Goal: Task Accomplishment & Management: Use online tool/utility

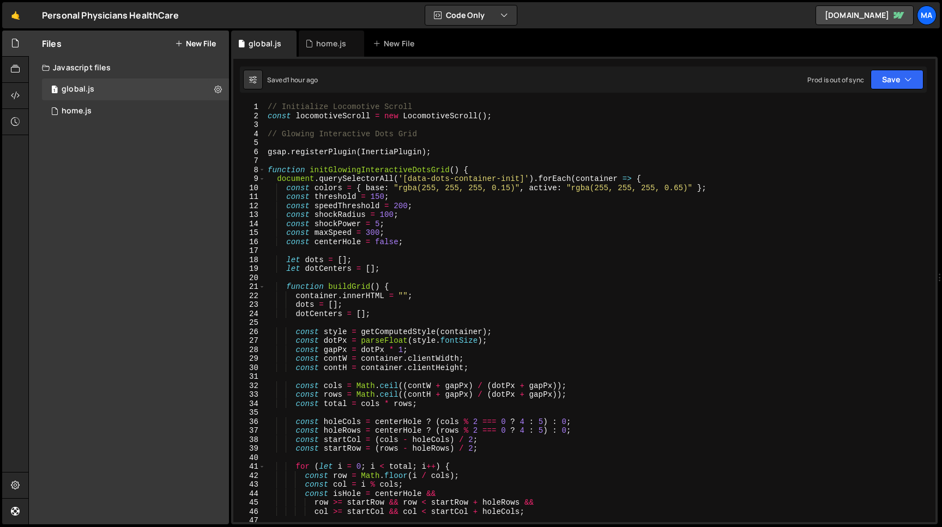
click at [265, 134] on div "// Initialize Locomotive Scroll const locomotiveScroll = new LocomotiveScroll (…" at bounding box center [600, 321] width 670 height 438
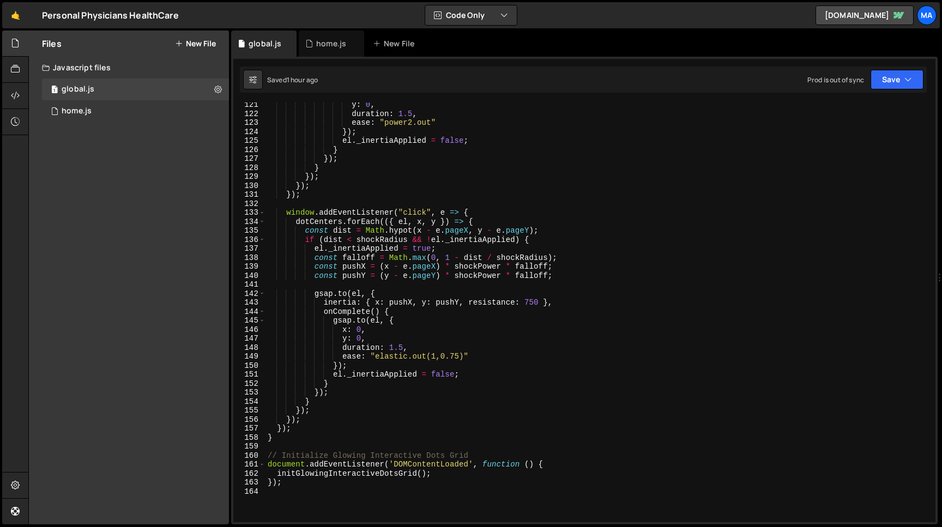
scroll to position [1155, 0]
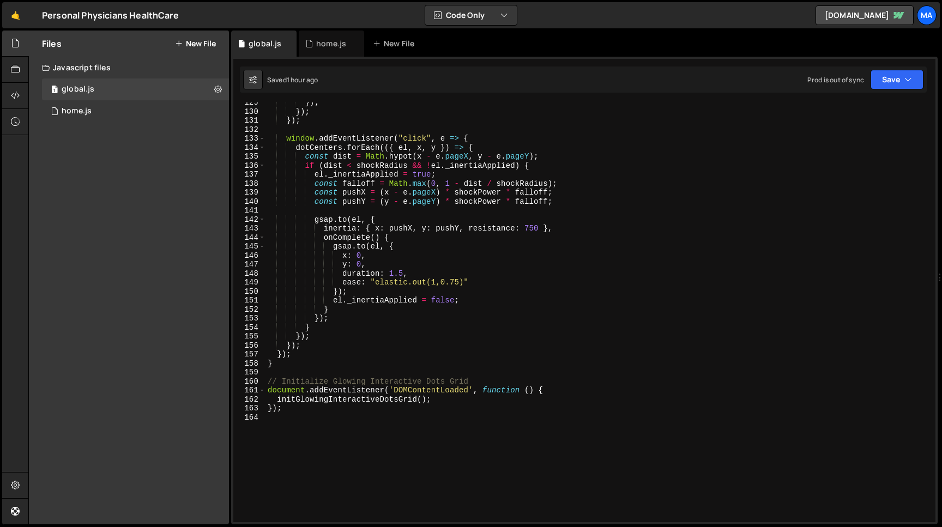
click at [296, 409] on div "}) ; }) ; }) ; window . addEventListener ( "click" , e => { dotCenters . forEac…" at bounding box center [600, 317] width 670 height 438
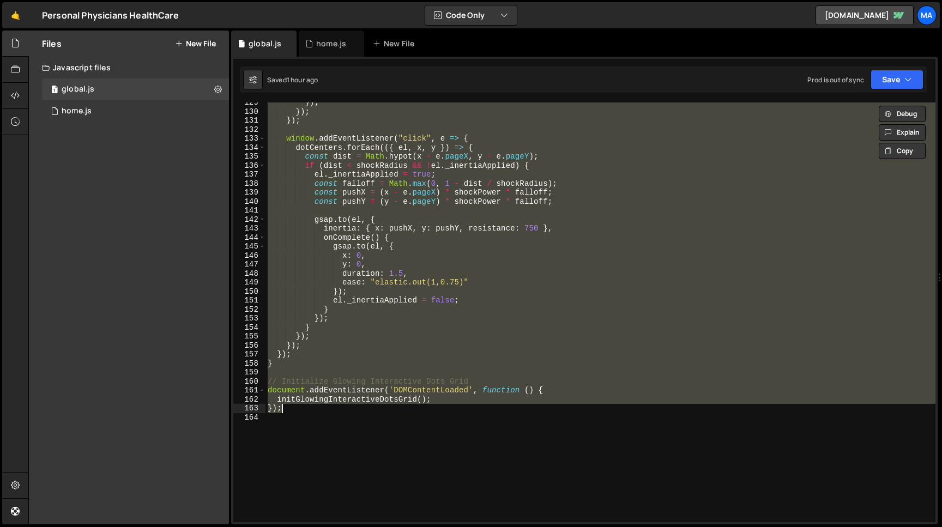
click at [296, 409] on div "}) ; }) ; }) ; window . addEventListener ( "click" , e => { dotCenters . forEac…" at bounding box center [600, 317] width 670 height 438
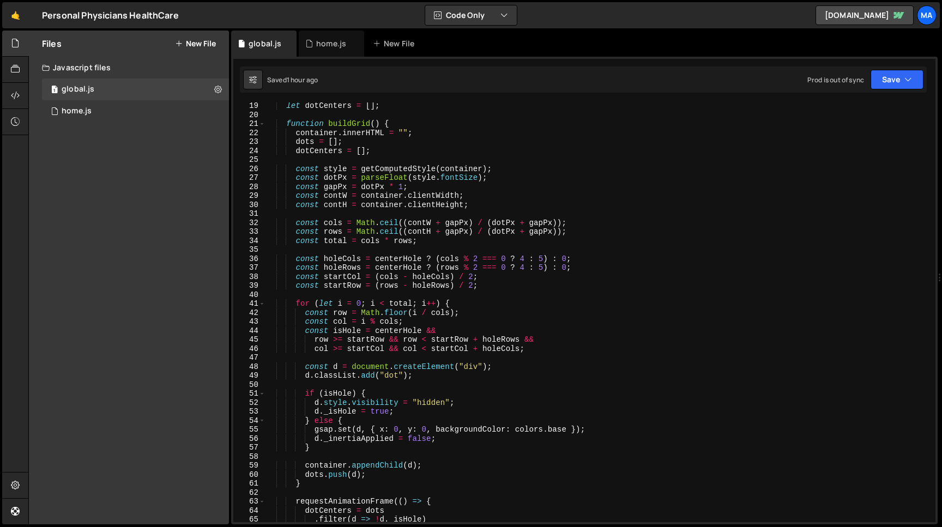
scroll to position [163, 0]
click at [567, 223] on div "let dotCenters = [ ] ; function buildGrid ( ) { container . innerHTML = "" ; do…" at bounding box center [600, 320] width 670 height 438
click at [297, 222] on div "let dotCenters = [ ] ; function buildGrid ( ) { container . innerHTML = "" ; do…" at bounding box center [600, 320] width 670 height 438
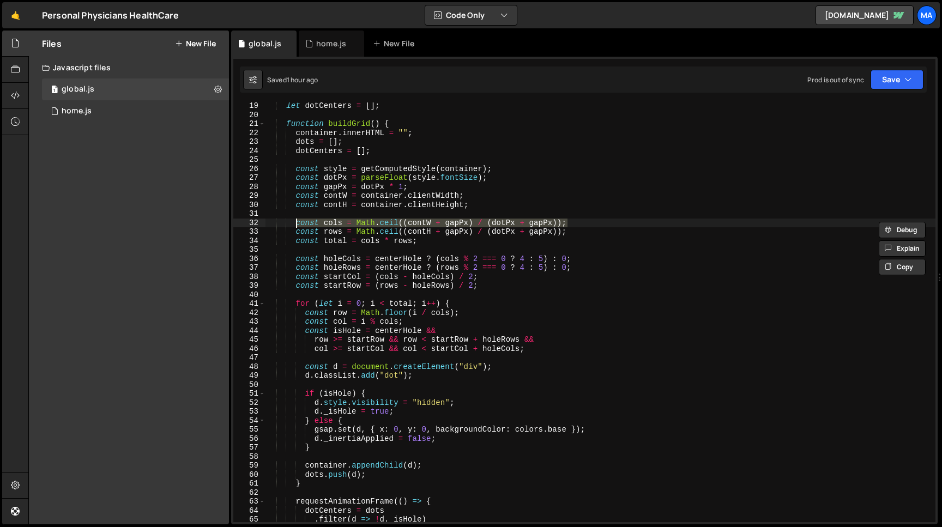
paste textarea "dot"
click at [567, 235] on div "let dotCenters = [ ] ; function buildGrid ( ) { container . innerHTML = "" ; do…" at bounding box center [600, 320] width 670 height 438
click at [296, 233] on div "let dotCenters = [ ] ; function buildGrid ( ) { container . innerHTML = "" ; do…" at bounding box center [600, 320] width 670 height 438
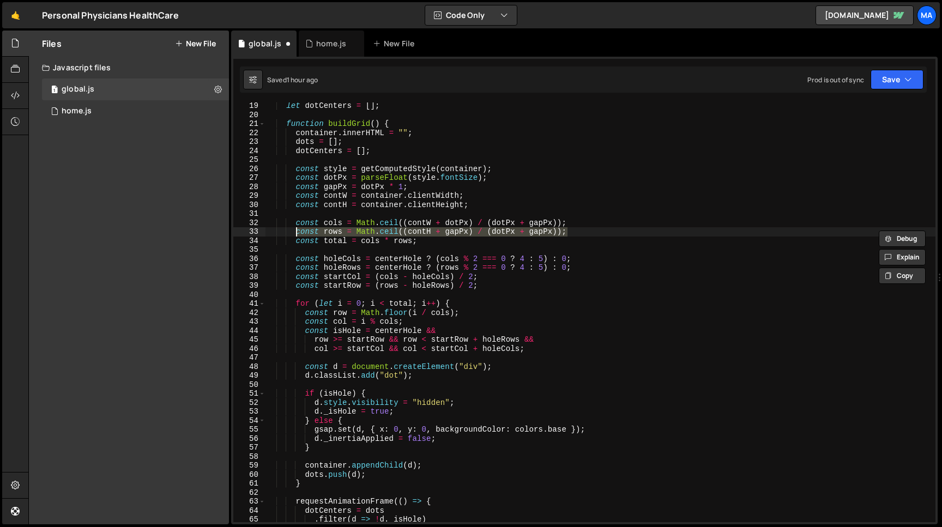
paste textarea "dot"
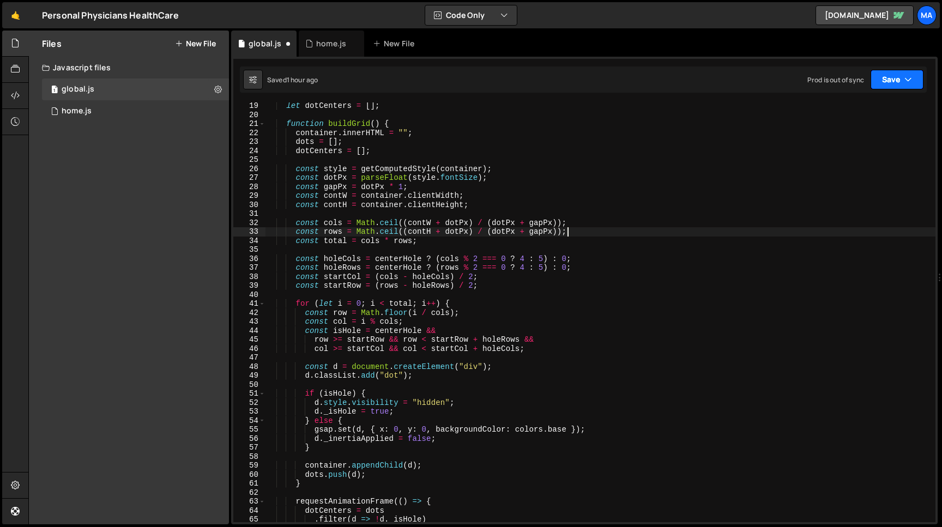
click at [885, 83] on button "Save" at bounding box center [896, 80] width 53 height 20
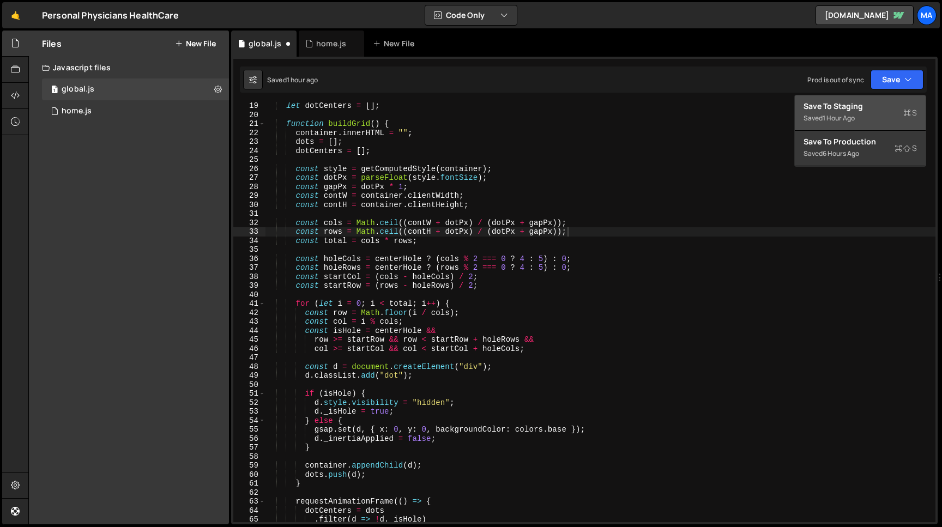
click at [864, 111] on div "Save to Staging S" at bounding box center [859, 106] width 113 height 11
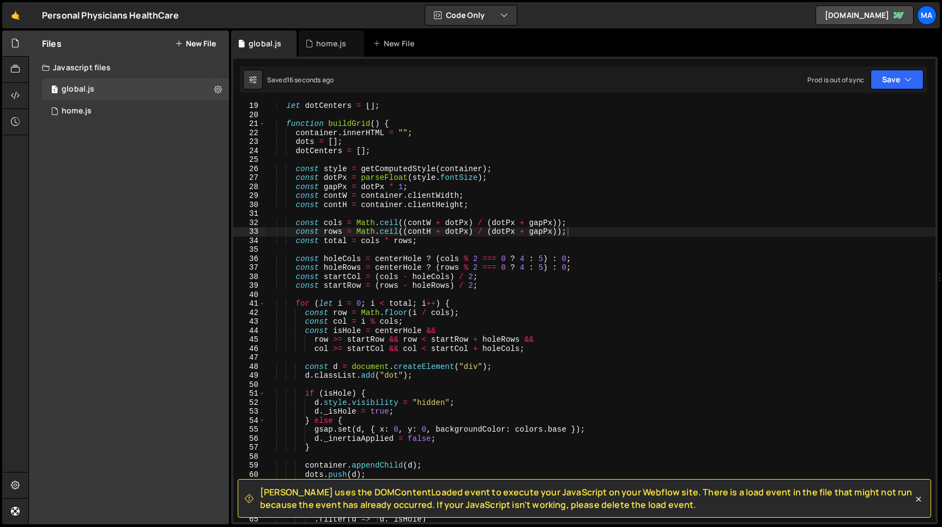
click at [569, 221] on div "let dotCenters = [ ] ; function buildGrid ( ) { container . innerHTML = "" ; do…" at bounding box center [600, 320] width 670 height 438
click at [295, 225] on div "let dotCenters = [ ] ; function buildGrid ( ) { container . innerHTML = "" ; do…" at bounding box center [600, 320] width 670 height 438
paste textarea "contW"
click at [294, 232] on div "let dotCenters = [ ] ; function buildGrid ( ) { container . innerHTML = "" ; do…" at bounding box center [600, 320] width 670 height 438
click at [567, 233] on div "let dotCenters = [ ] ; function buildGrid ( ) { container . innerHTML = "" ; do…" at bounding box center [600, 320] width 670 height 438
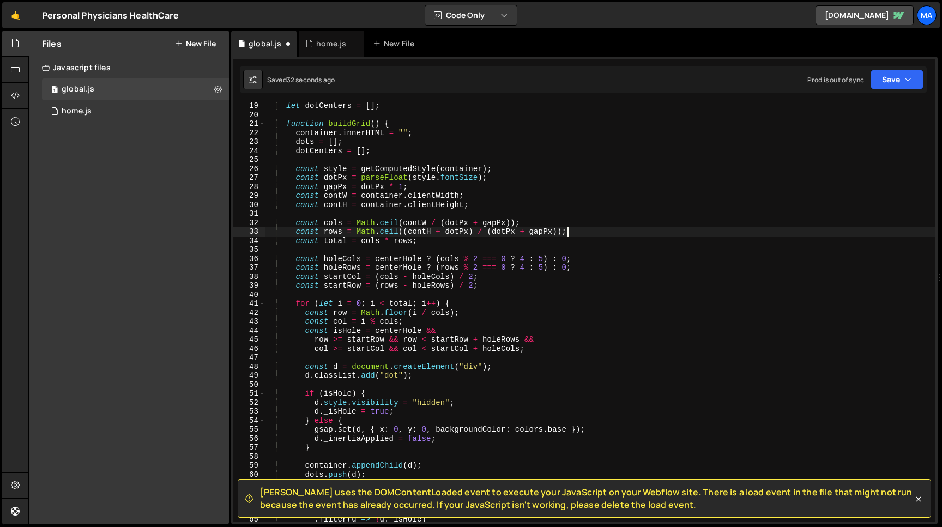
click at [298, 231] on div "let dotCenters = [ ] ; function buildGrid ( ) { container . innerHTML = "" ; do…" at bounding box center [600, 320] width 670 height 438
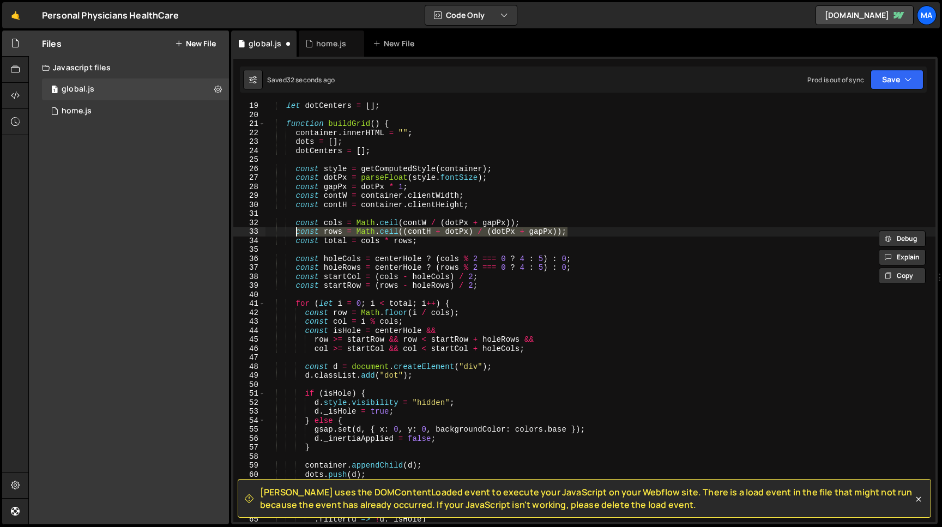
paste textarea "contH"
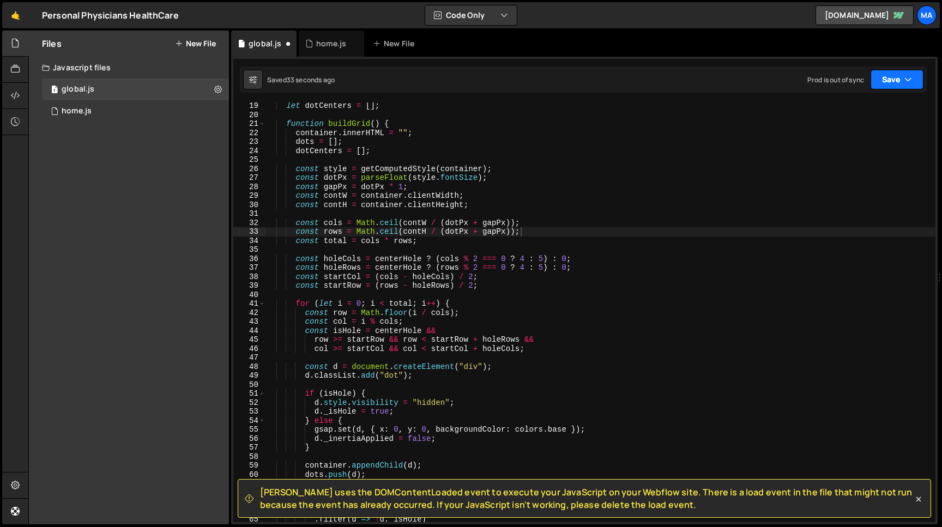
click at [897, 83] on button "Save" at bounding box center [896, 80] width 53 height 20
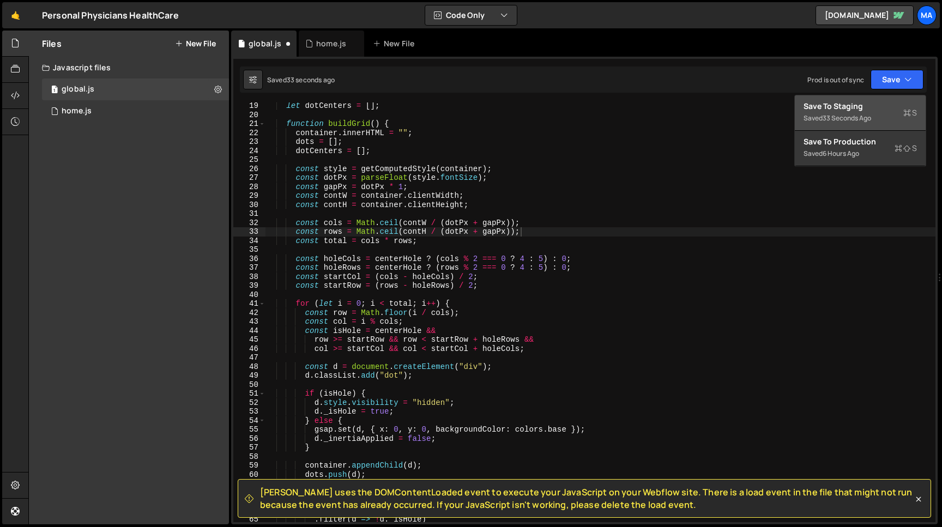
click at [877, 108] on div "Save to Staging S" at bounding box center [859, 106] width 113 height 11
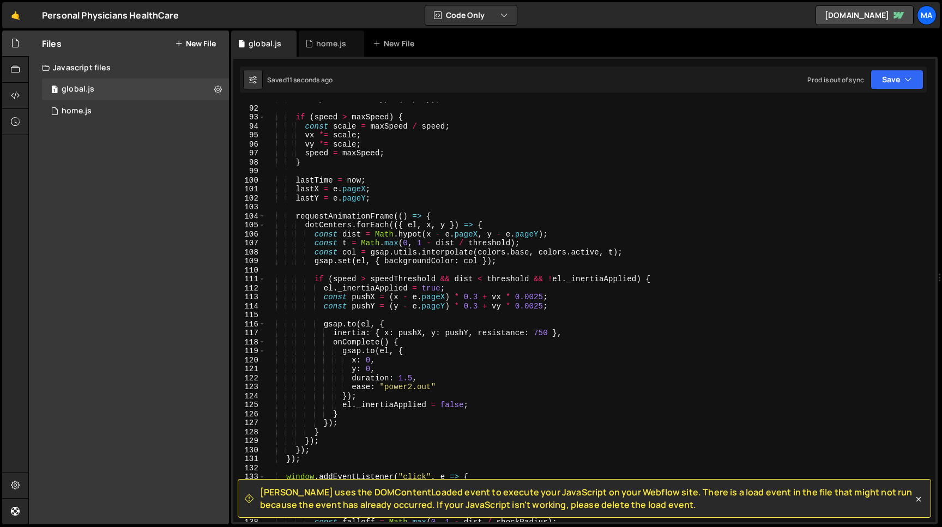
scroll to position [817, 0]
click at [385, 386] on div "let speed = Math . hypot ( vx , vy ) ; if ( speed > maxSpeed ) { const scale = …" at bounding box center [600, 314] width 670 height 438
click at [431, 386] on div "let speed = Math . hypot ( vx , vy ) ; if ( speed > maxSpeed ) { const scale = …" at bounding box center [600, 314] width 670 height 438
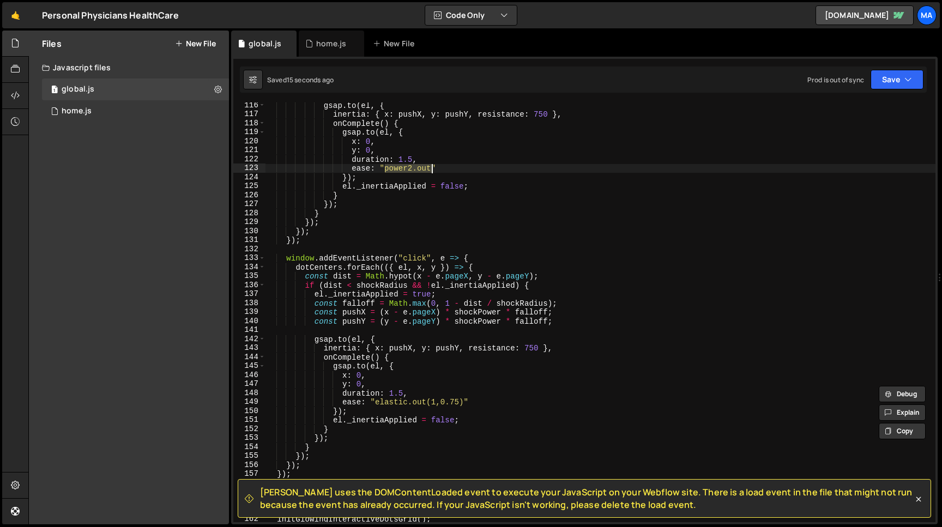
scroll to position [1051, 0]
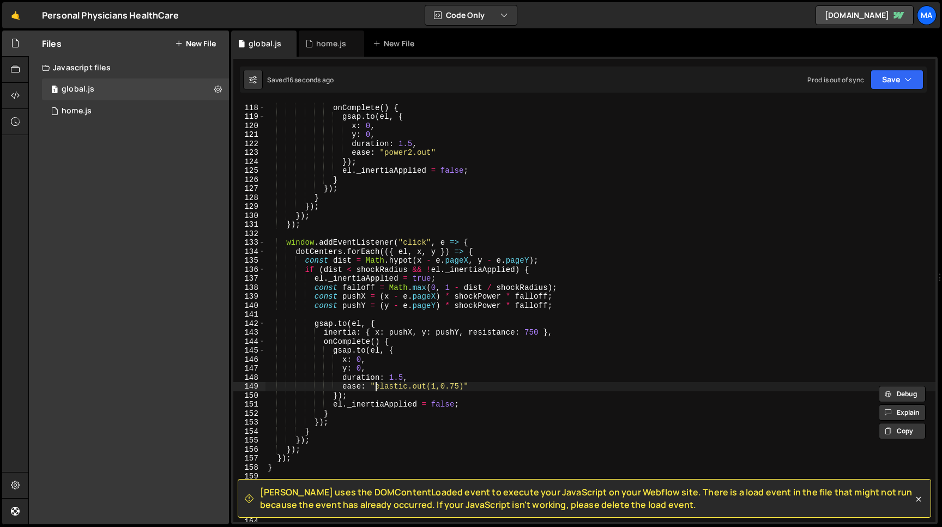
click at [376, 387] on div "inertia : { x : pushX , y : pushY , resistance : 750 } , onComplete ( ) { gsap …" at bounding box center [600, 313] width 670 height 438
click at [463, 386] on div "inertia : { x : pushX , y : pushY , resistance : 750 } , onComplete ( ) { gsap …" at bounding box center [600, 313] width 670 height 438
paste textarea "power2.out"
click at [886, 76] on button "Save" at bounding box center [896, 80] width 53 height 20
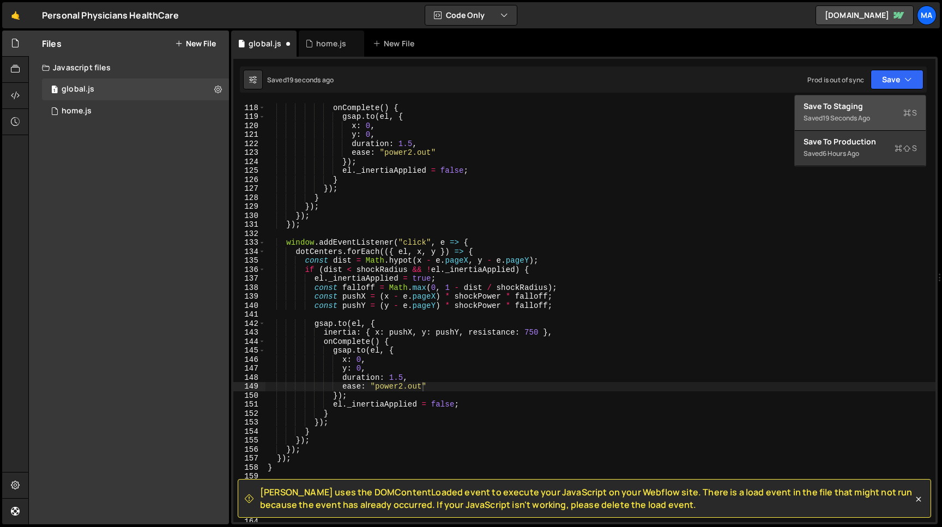
click at [871, 113] on div "Saved 19 seconds ago" at bounding box center [859, 118] width 113 height 13
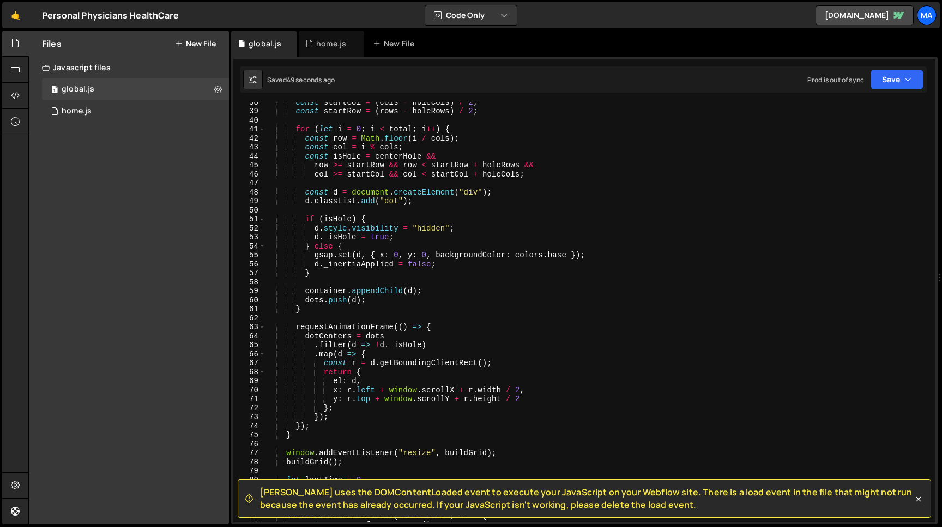
scroll to position [337, 0]
click at [918, 501] on icon at bounding box center [918, 499] width 11 height 11
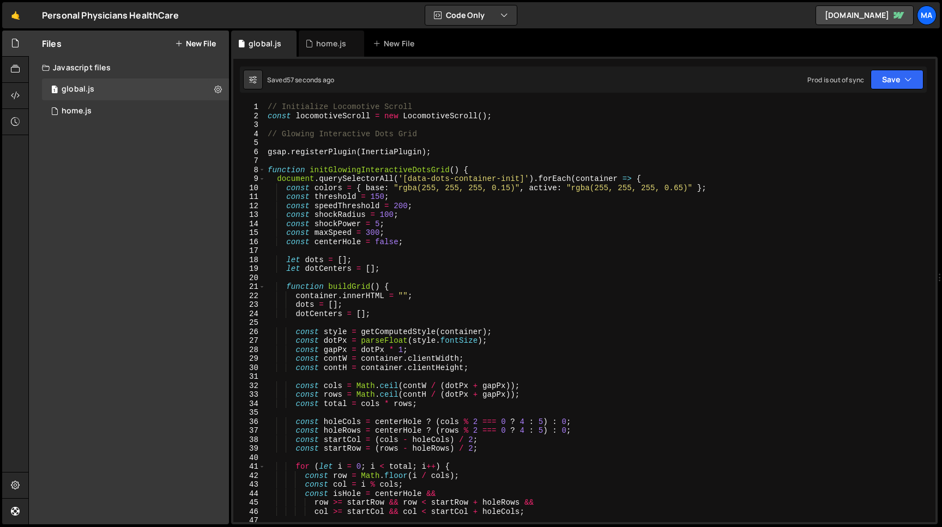
scroll to position [26, 0]
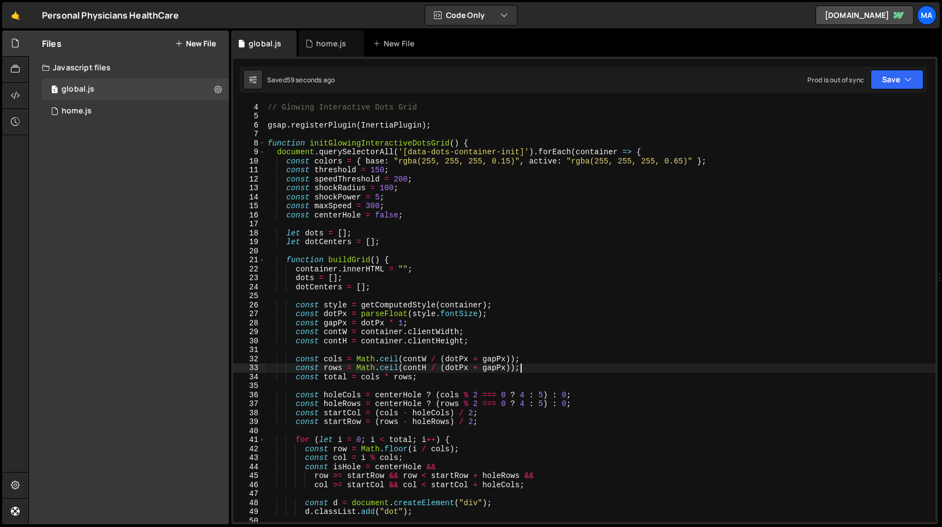
click at [521, 369] on div "// Glowing Interactive Dots Grid gsap . registerPlugin ( InertiaPlugin ) ; func…" at bounding box center [600, 313] width 670 height 438
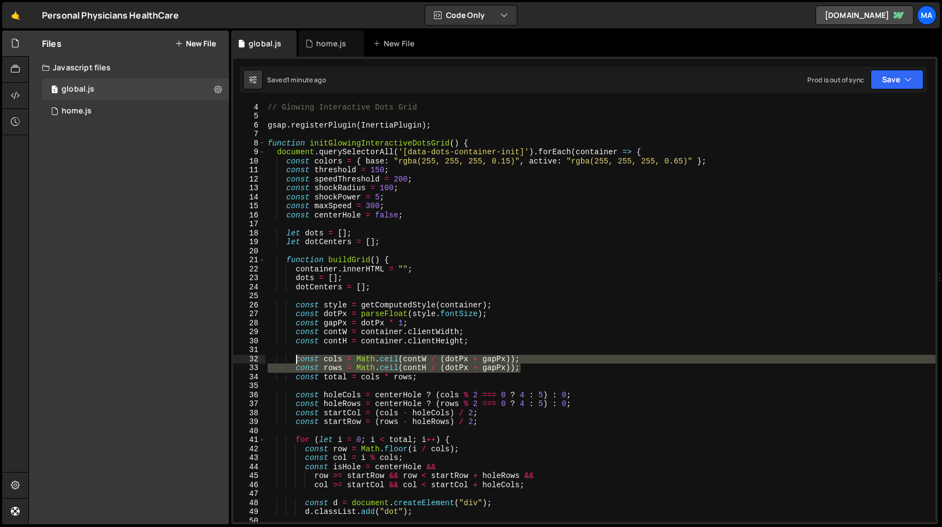
click at [296, 359] on div "// Glowing Interactive Dots Grid gsap . registerPlugin ( InertiaPlugin ) ; func…" at bounding box center [600, 313] width 670 height 438
paste textarea "}"
type textarea "}"
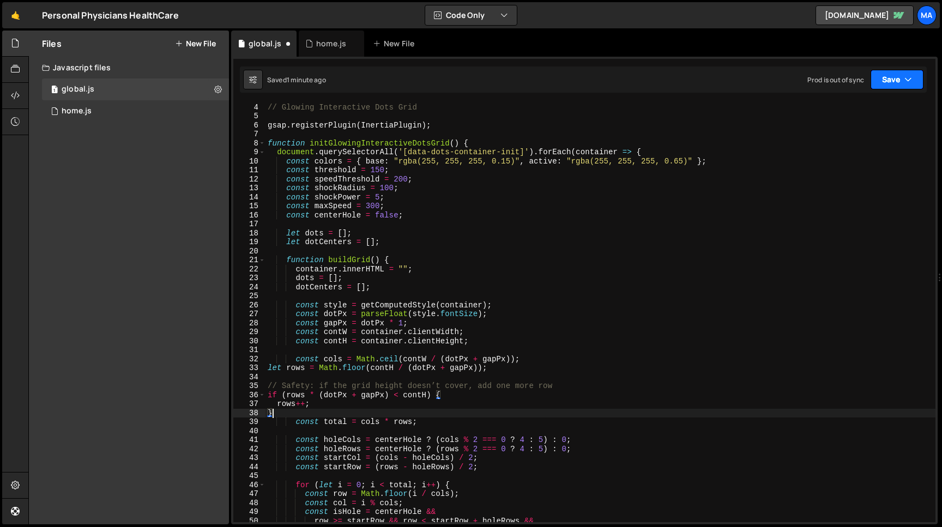
click at [879, 78] on button "Save" at bounding box center [896, 80] width 53 height 20
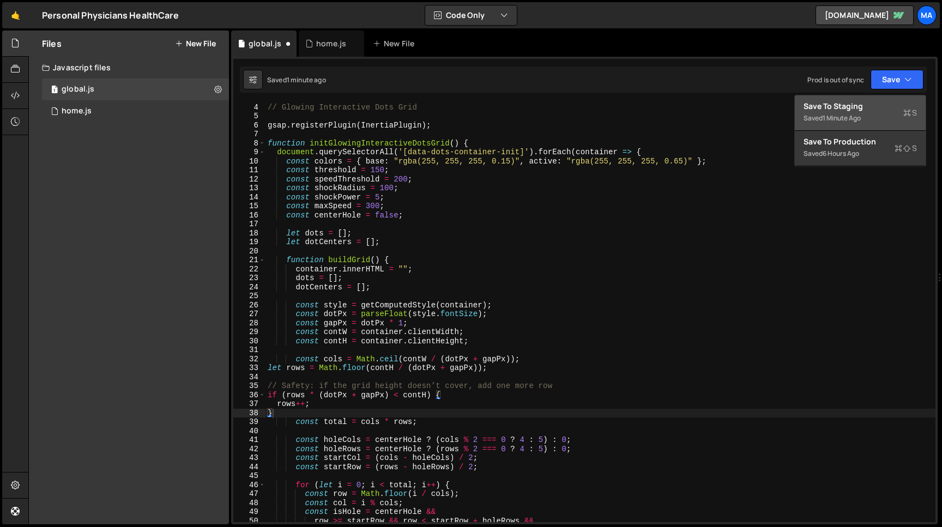
click at [867, 105] on div "Save to Staging S" at bounding box center [859, 106] width 113 height 11
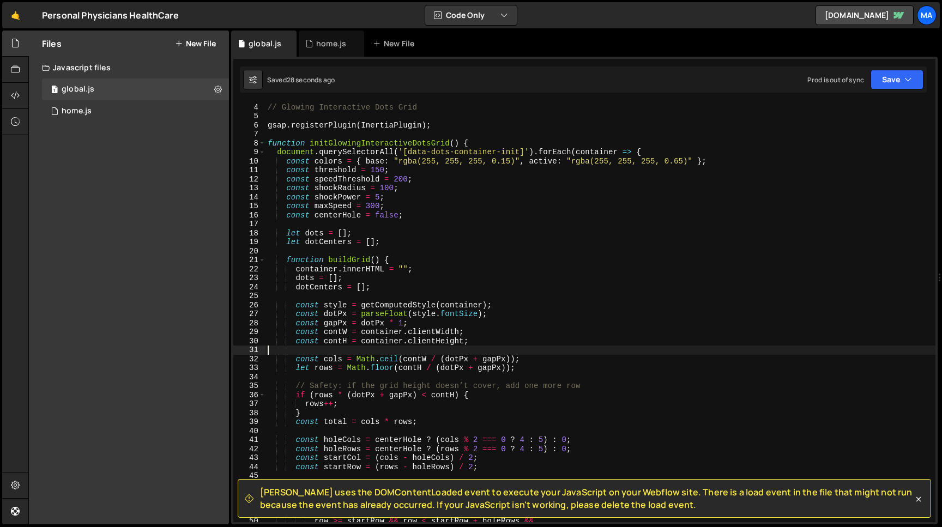
click at [421, 350] on div "// Glowing Interactive Dots Grid gsap . registerPlugin ( InertiaPlugin ) ; func…" at bounding box center [600, 313] width 670 height 438
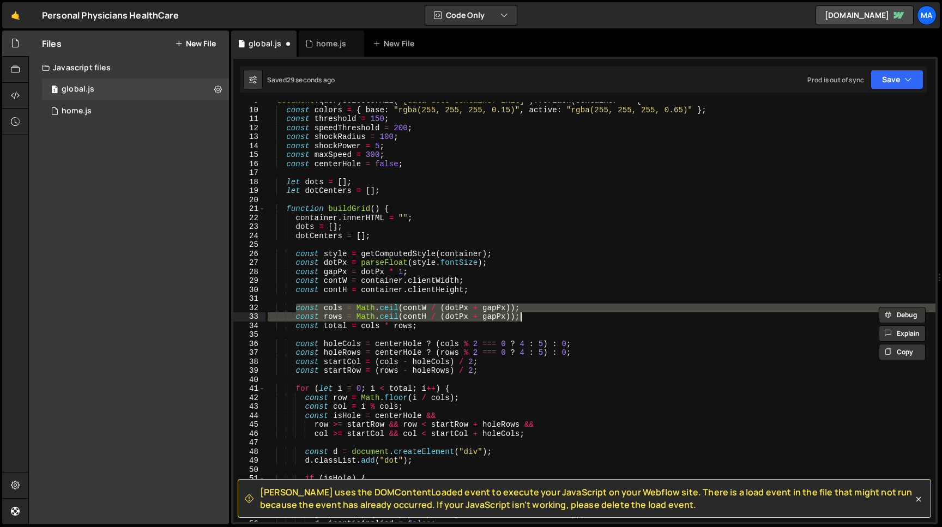
scroll to position [78, 0]
click at [521, 319] on div "document . querySelectorAll ( '[data-dots-container-init]' ) . forEach ( contai…" at bounding box center [600, 312] width 670 height 420
click at [296, 310] on div "document . querySelectorAll ( '[data-dots-container-init]' ) . forEach ( contai…" at bounding box center [600, 315] width 670 height 438
paste textarea "const rows = Math.ceil((contH + dotPx)"
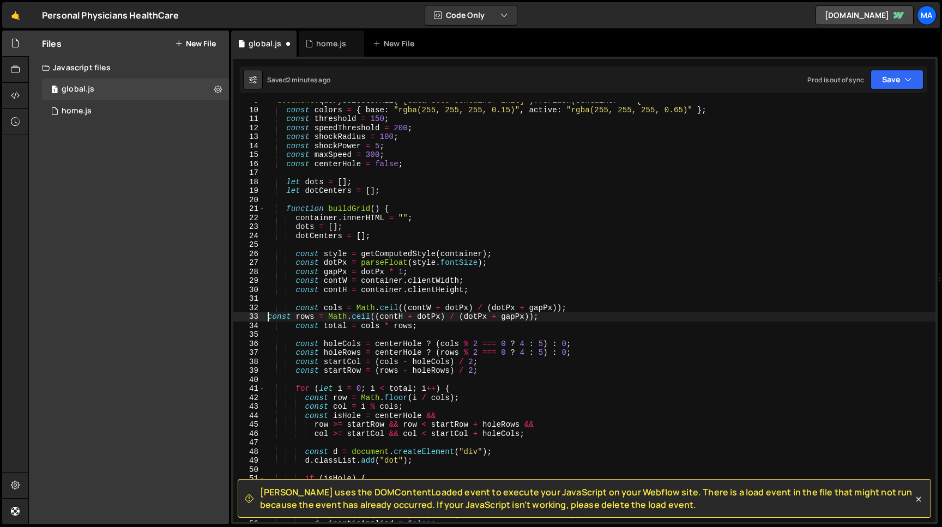
click at [269, 318] on div "document . querySelectorAll ( '[data-dots-container-init]' ) . forEach ( contai…" at bounding box center [600, 315] width 670 height 438
type textarea "const rows = Math.ceil((contH + dotPx) / (dotPx + gapPx));"
click at [893, 84] on button "Save" at bounding box center [896, 80] width 53 height 20
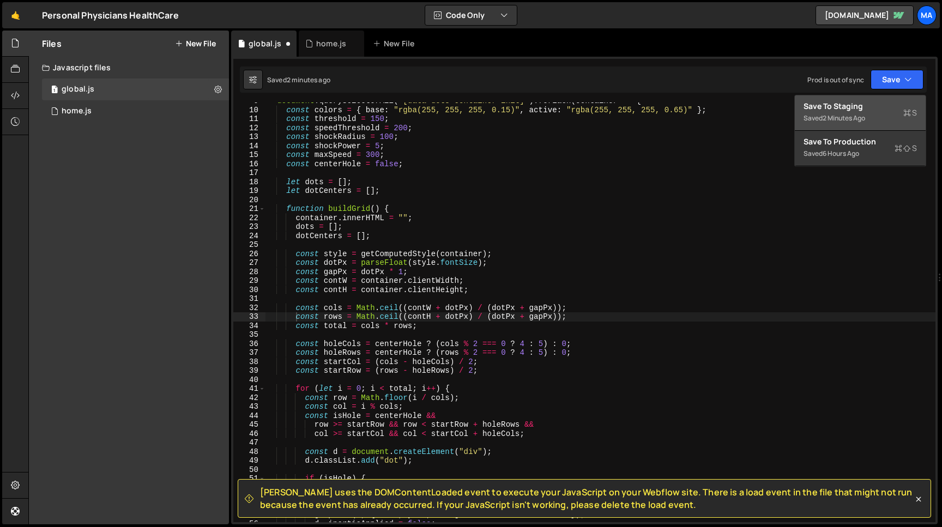
click at [870, 103] on div "Save to Staging S" at bounding box center [859, 106] width 113 height 11
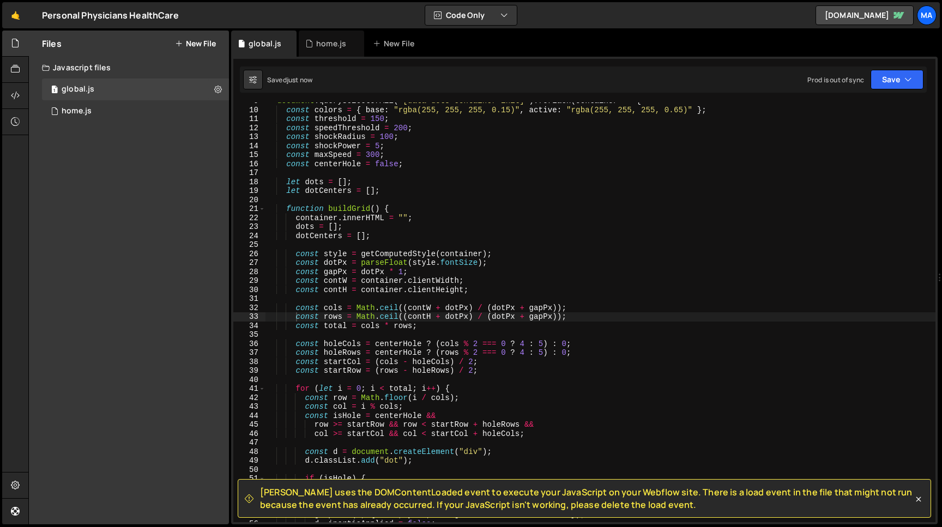
click at [496, 302] on div "document . querySelectorAll ( '[data-dots-container-init]' ) . forEach ( contai…" at bounding box center [600, 315] width 670 height 438
type textarea "const cols = Math.ceil(contW / (dotPx + gapPx)); const rows = Math.ceil(contH /…"
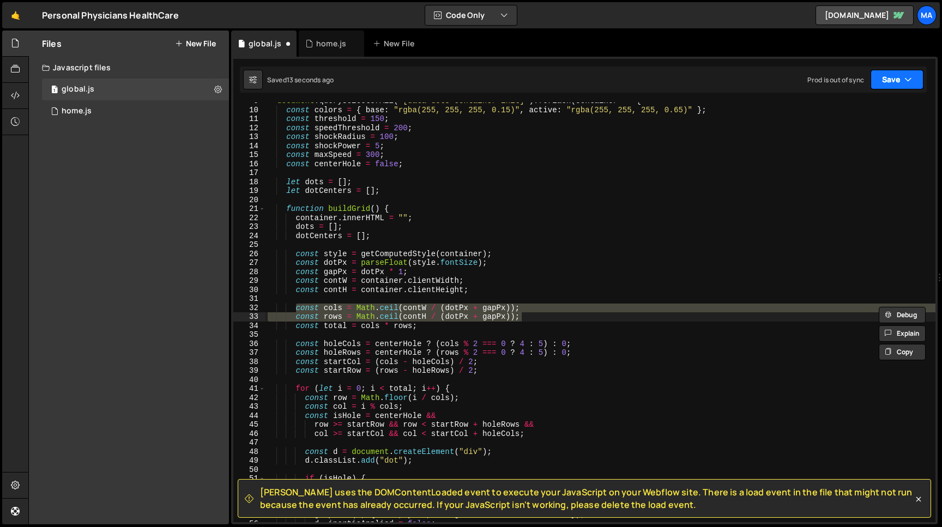
click at [887, 83] on button "Save" at bounding box center [896, 80] width 53 height 20
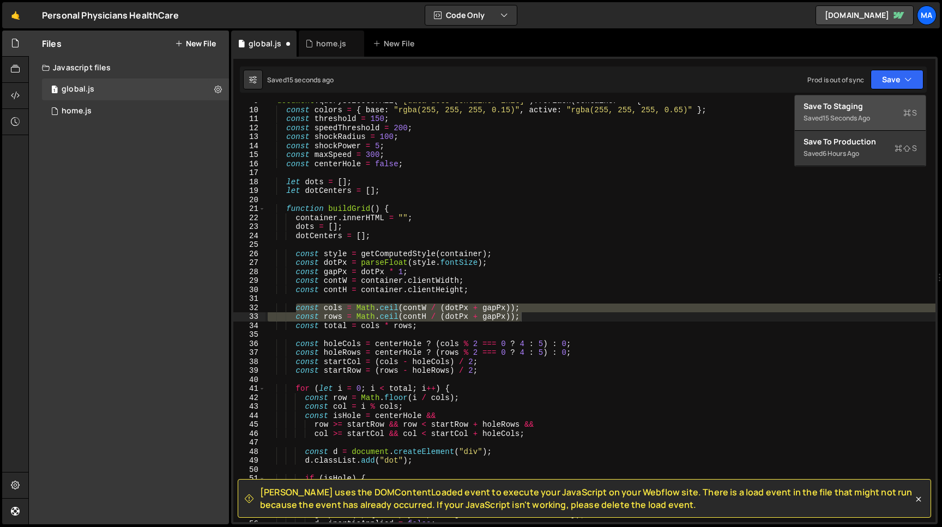
click at [859, 116] on div "15 seconds ago" at bounding box center [845, 117] width 47 height 9
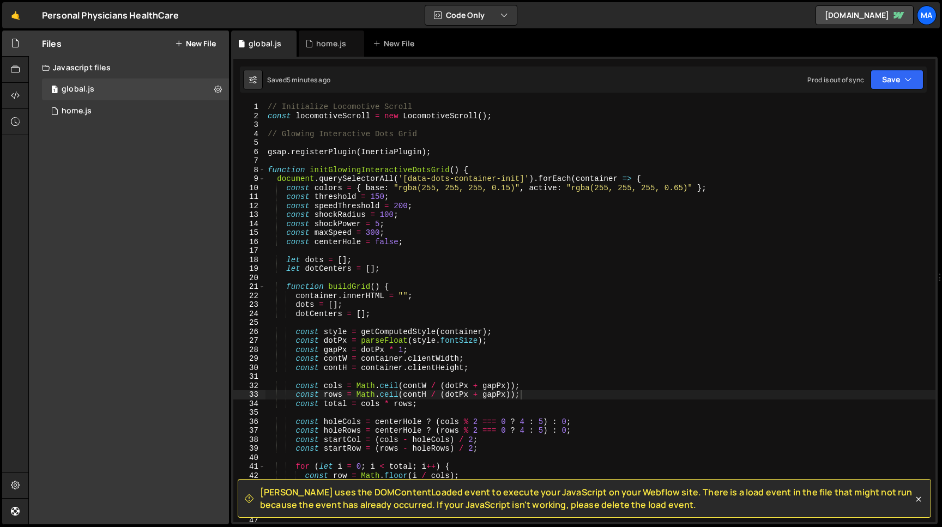
scroll to position [0, 0]
click at [918, 499] on icon at bounding box center [918, 499] width 11 height 11
